Goal: Task Accomplishment & Management: Complete application form

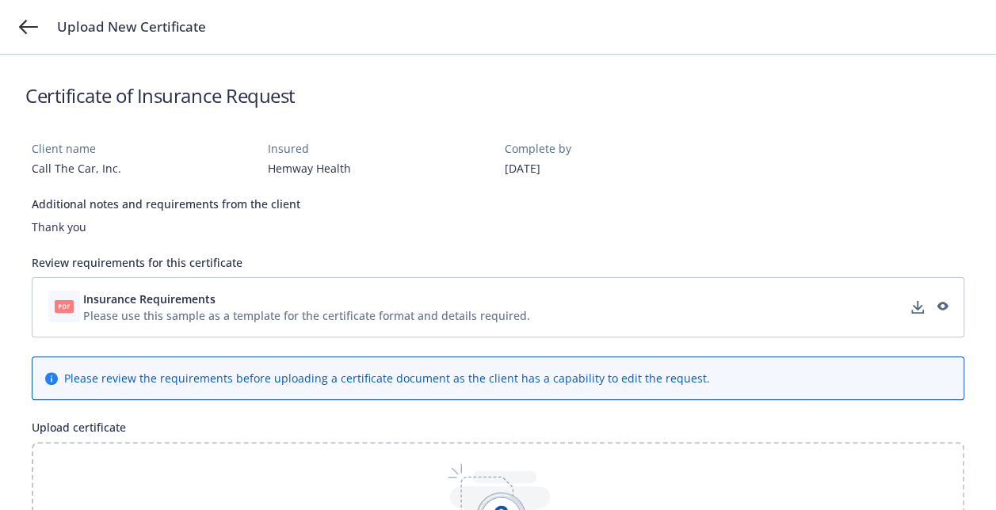
scroll to position [158, 0]
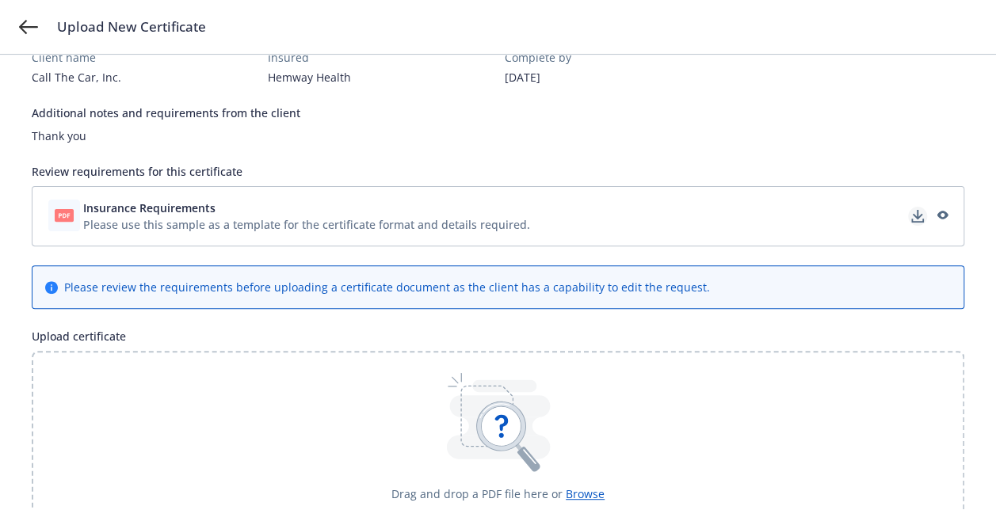
click at [920, 211] on icon "download" at bounding box center [917, 216] width 13 height 13
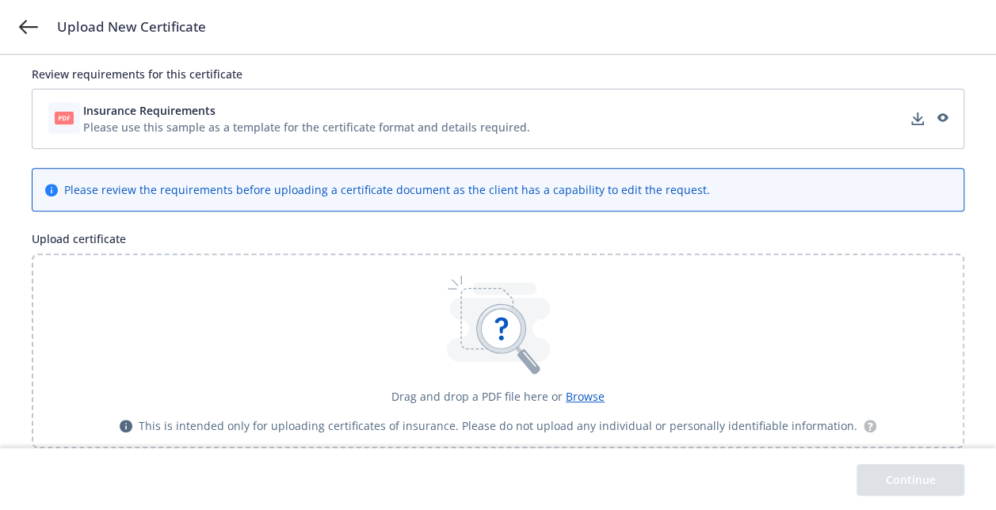
click at [588, 394] on span "Browse" at bounding box center [584, 396] width 39 height 15
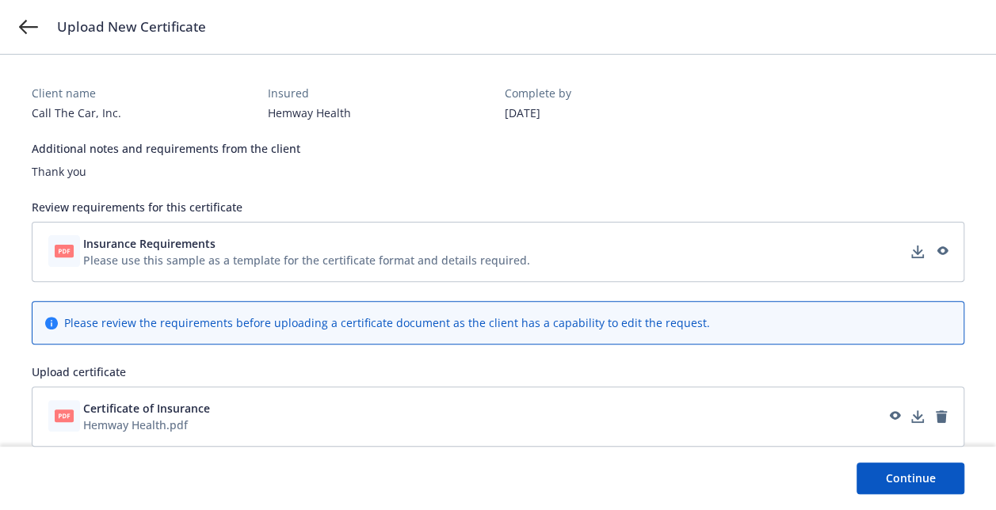
scroll to position [120, 0]
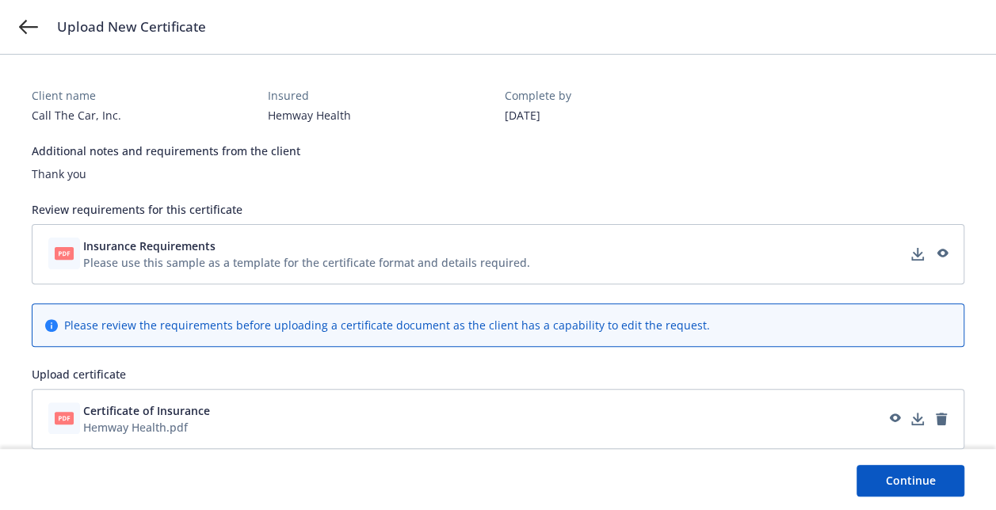
click at [876, 472] on button "Continue" at bounding box center [910, 481] width 108 height 32
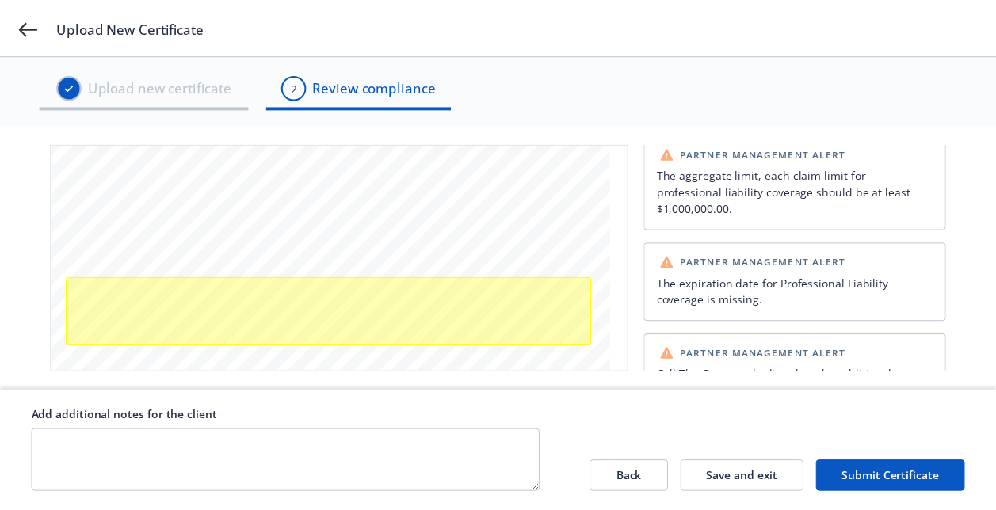
scroll to position [532, 0]
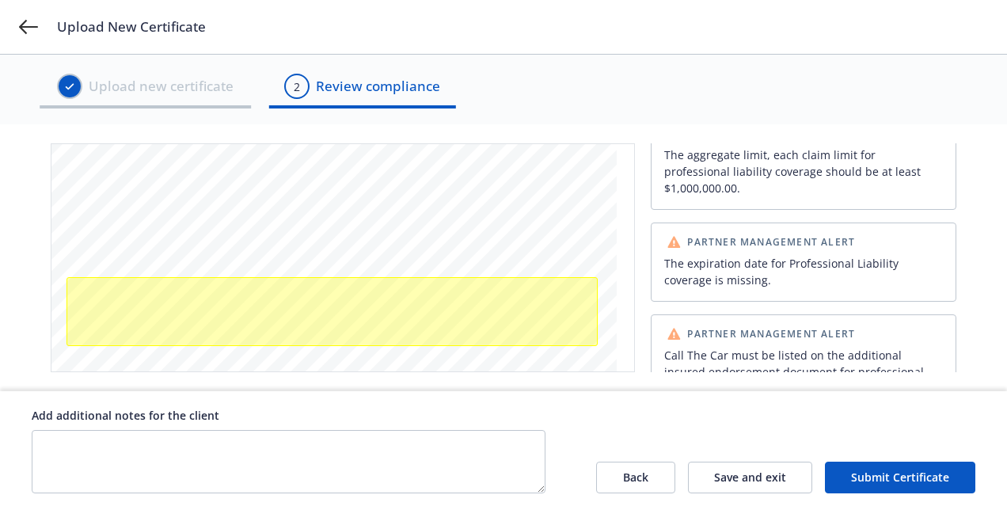
click at [640, 473] on button "Back" at bounding box center [635, 478] width 79 height 32
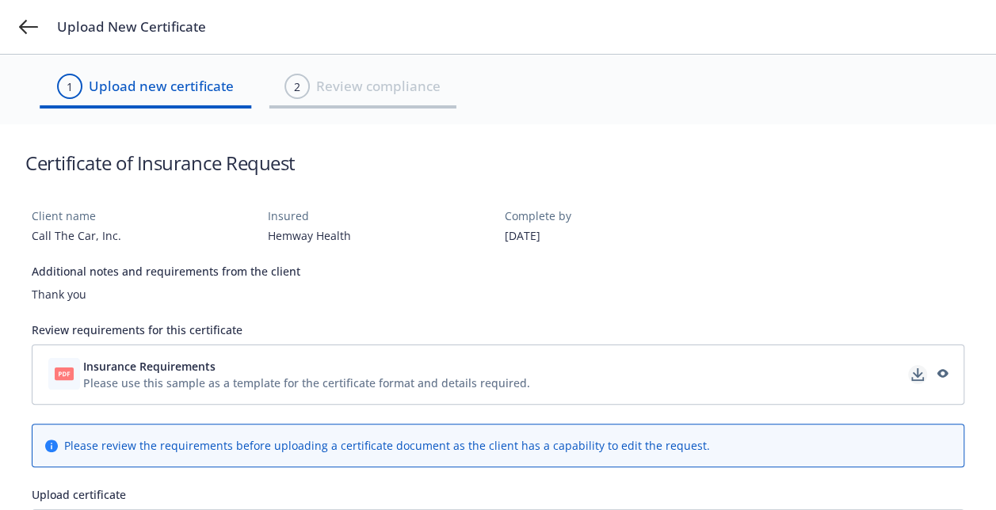
click at [917, 379] on icon "download" at bounding box center [917, 379] width 13 height 4
